Goal: Browse casually

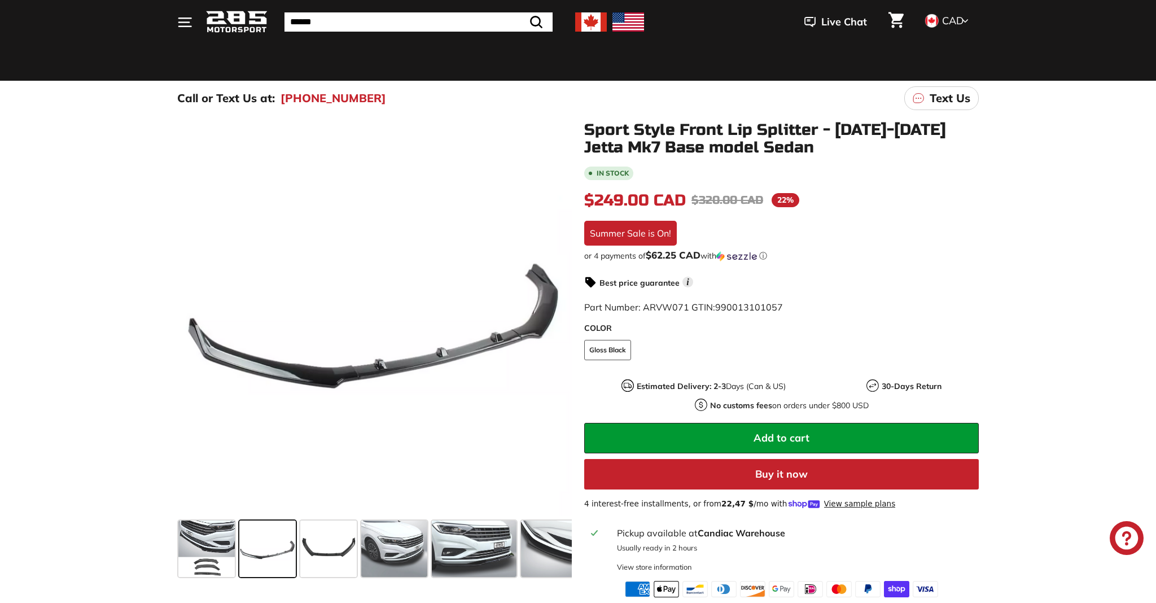
scroll to position [72, 0]
click at [314, 562] on span at bounding box center [328, 548] width 56 height 56
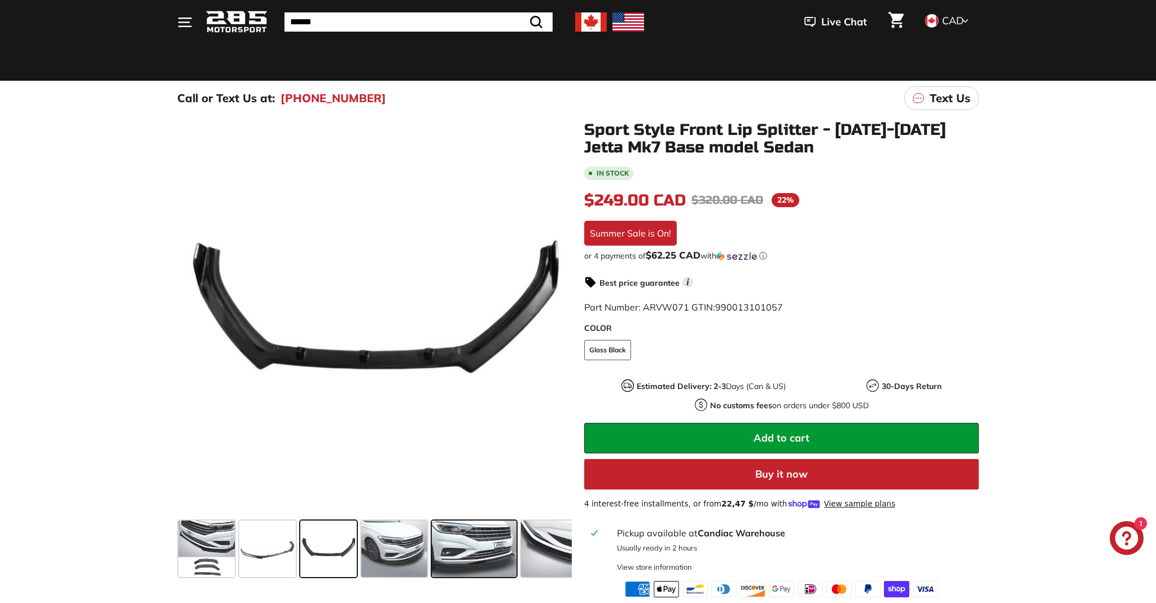
click at [374, 555] on span at bounding box center [394, 548] width 66 height 56
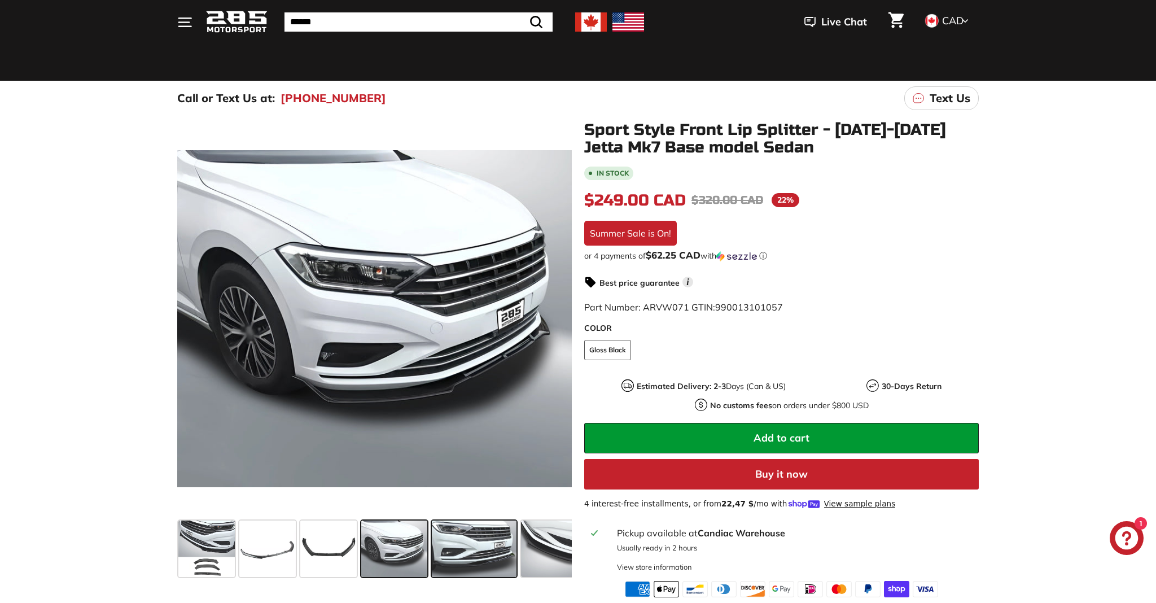
click at [463, 537] on span at bounding box center [474, 548] width 85 height 56
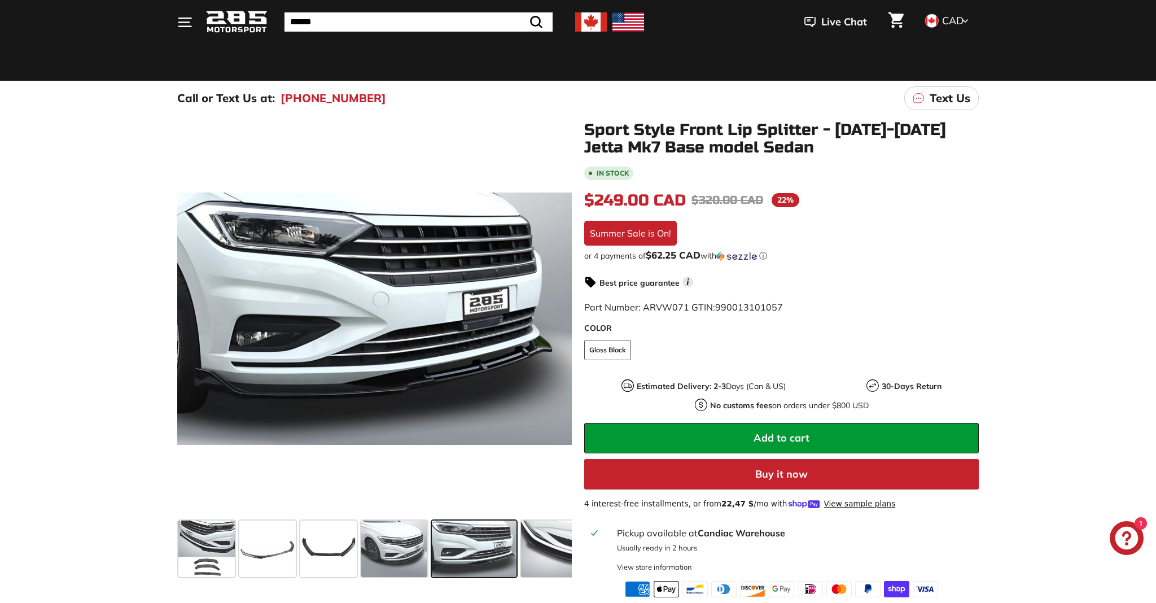
click at [518, 529] on div at bounding box center [474, 548] width 89 height 61
click at [534, 531] on span at bounding box center [556, 548] width 71 height 56
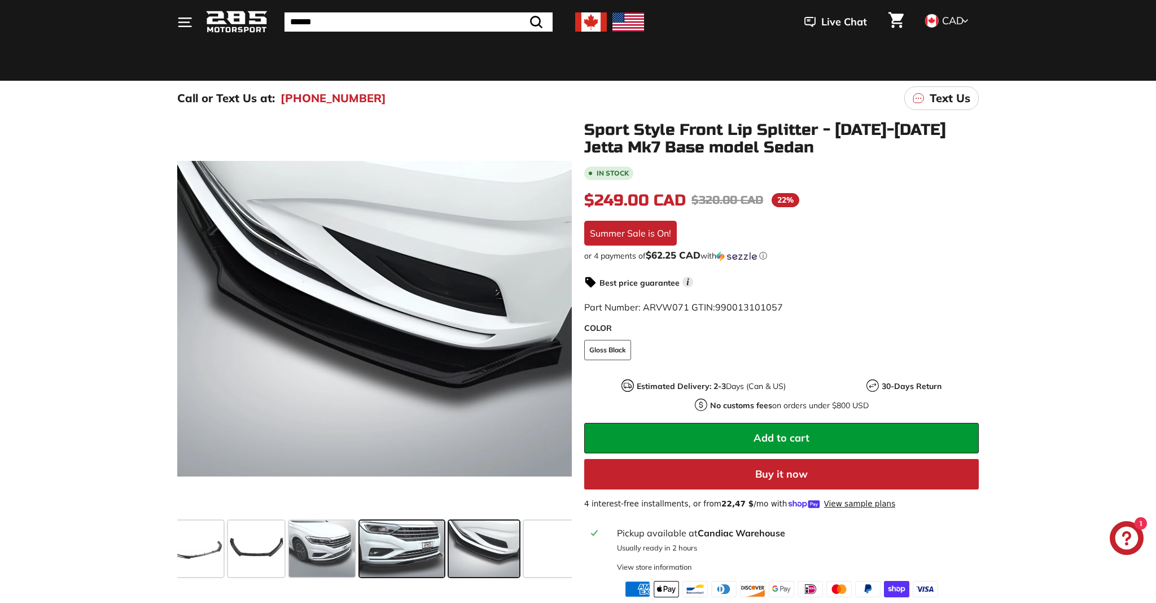
scroll to position [0, 77]
drag, startPoint x: 536, startPoint y: 533, endPoint x: 507, endPoint y: 536, distance: 28.4
click at [383, 539] on div at bounding box center [374, 548] width 395 height 65
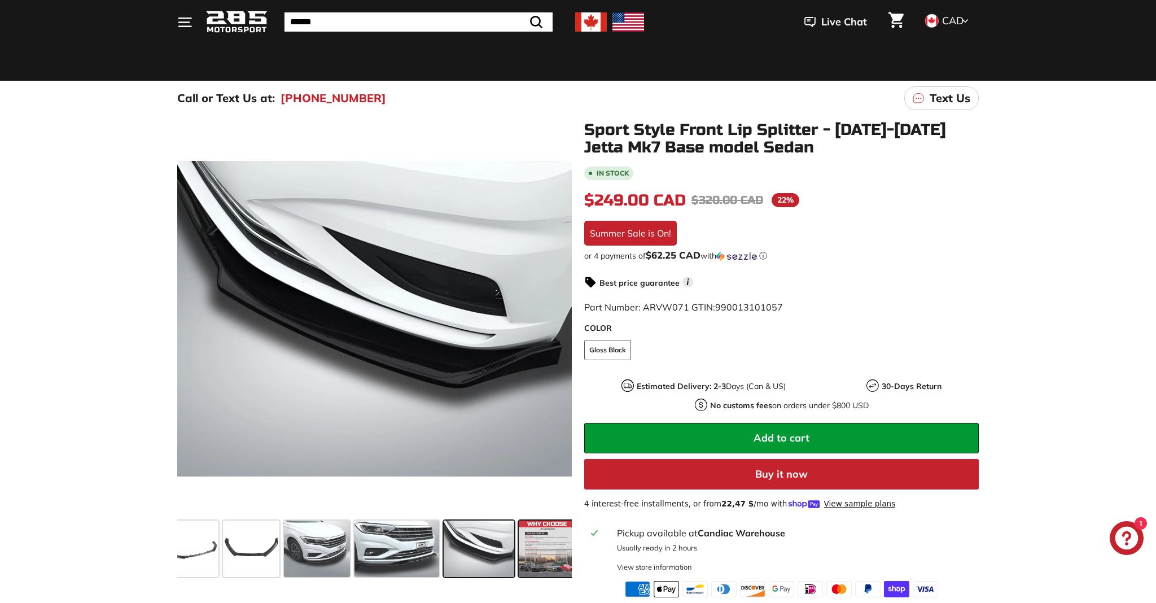
click at [558, 536] on span at bounding box center [547, 548] width 56 height 56
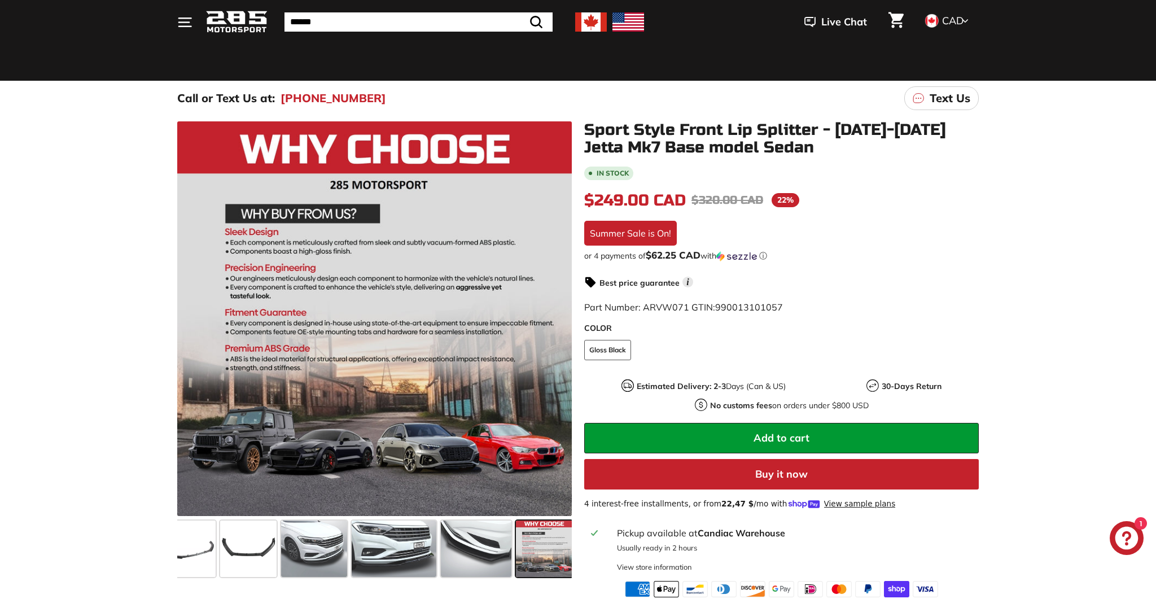
scroll to position [0, 83]
drag, startPoint x: 193, startPoint y: 548, endPoint x: 149, endPoint y: 517, distance: 53.6
click at [193, 548] on span at bounding box center [184, 548] width 56 height 56
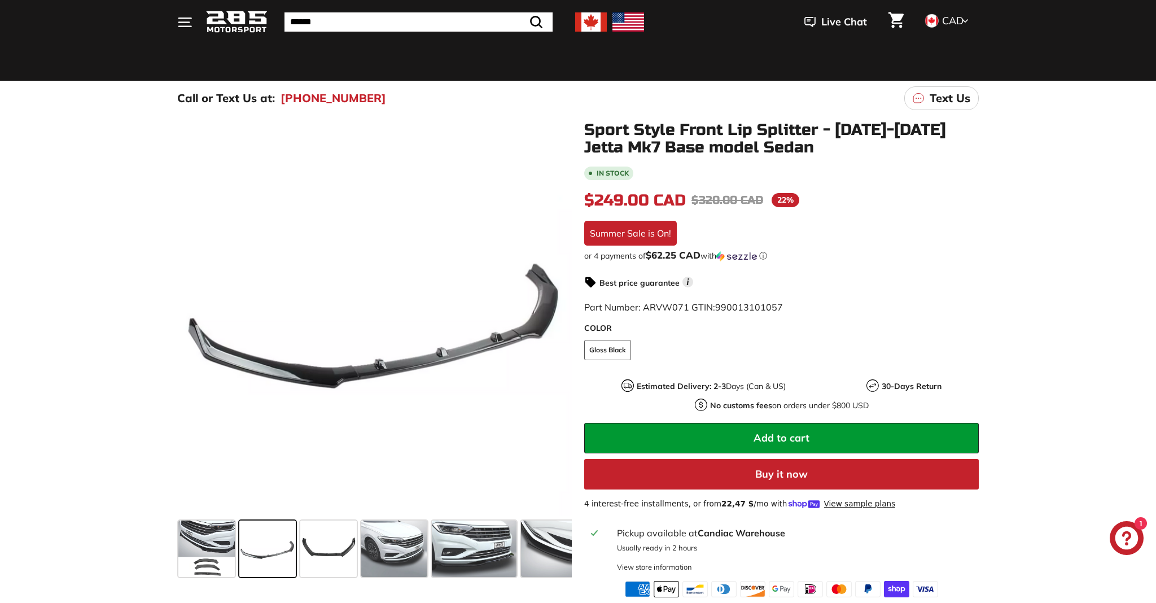
scroll to position [0, 0]
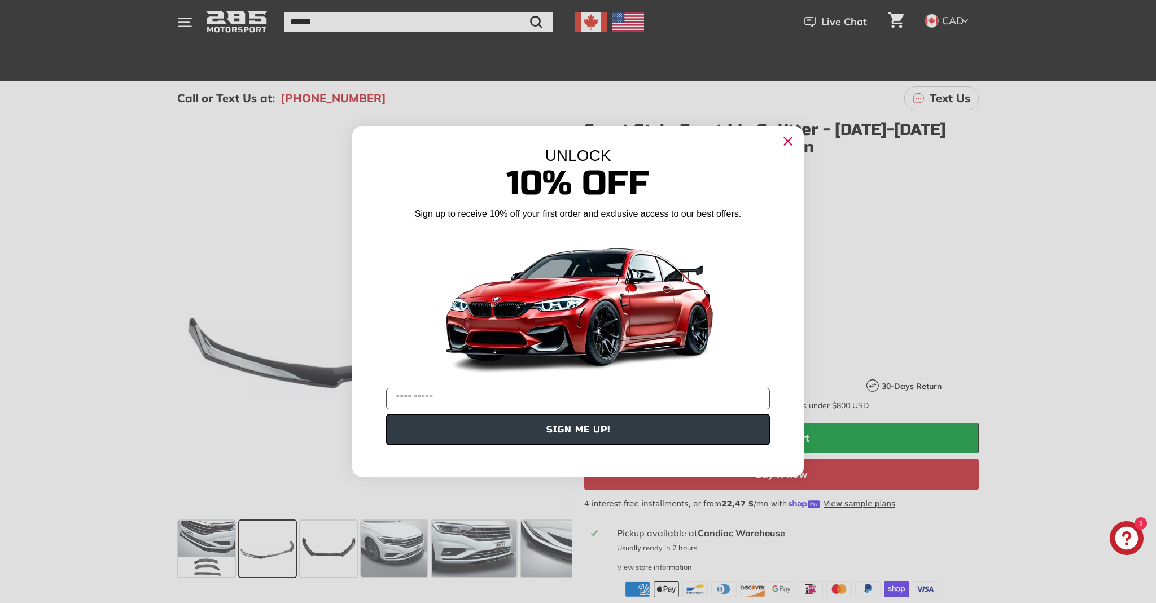
click at [790, 139] on icon "Close dialog" at bounding box center [788, 141] width 7 height 7
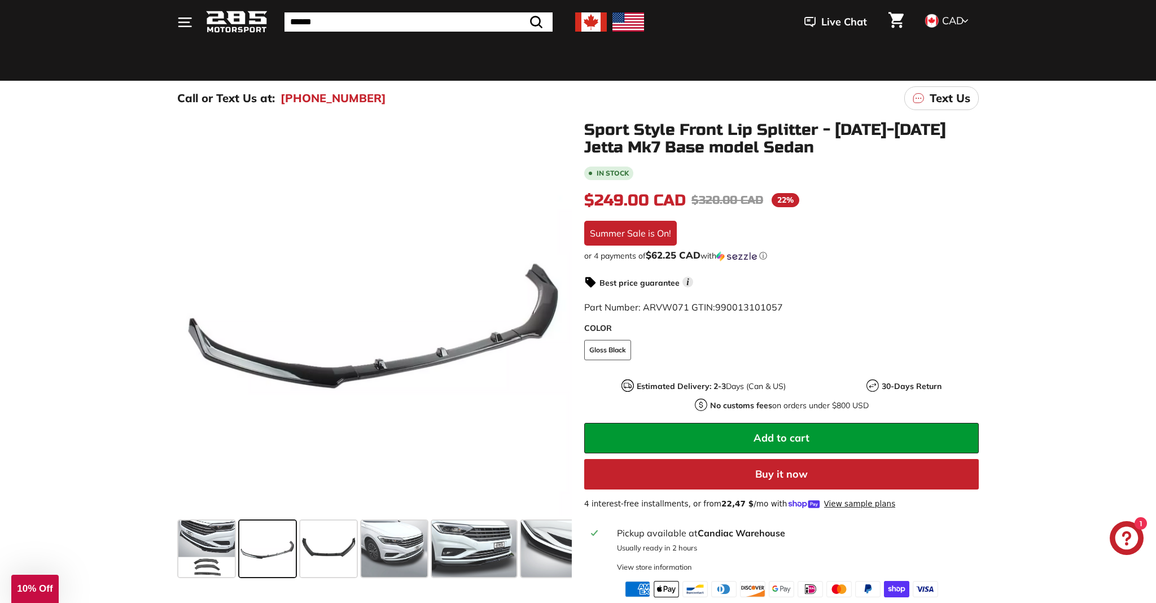
click at [582, 22] on img at bounding box center [591, 21] width 32 height 19
click at [590, 23] on img at bounding box center [591, 21] width 32 height 19
